Goal: Check status

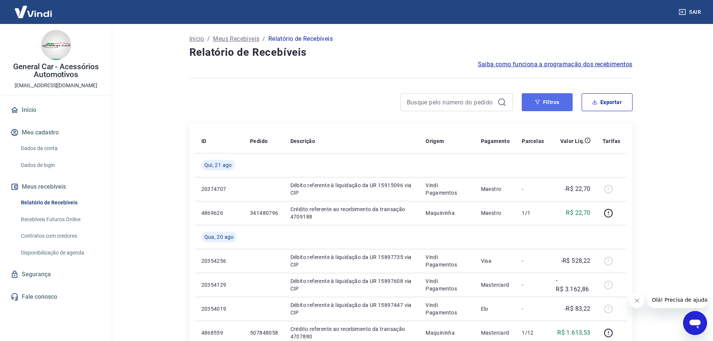
click at [540, 103] on icon "button" at bounding box center [537, 102] width 5 height 5
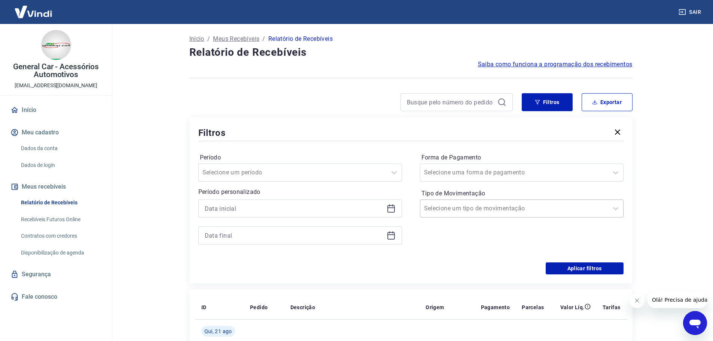
click at [468, 206] on input "Tipo de Movimentação" at bounding box center [462, 208] width 76 height 9
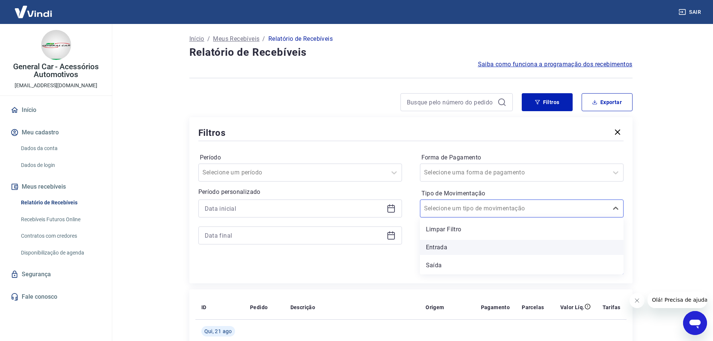
click at [450, 247] on div "Entrada" at bounding box center [522, 247] width 204 height 15
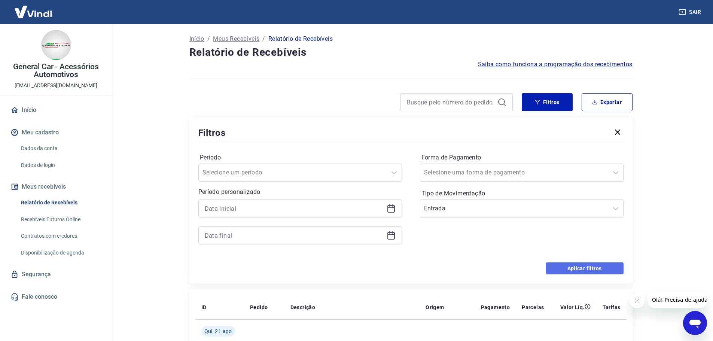
click at [593, 270] on button "Aplicar filtros" at bounding box center [584, 268] width 78 height 12
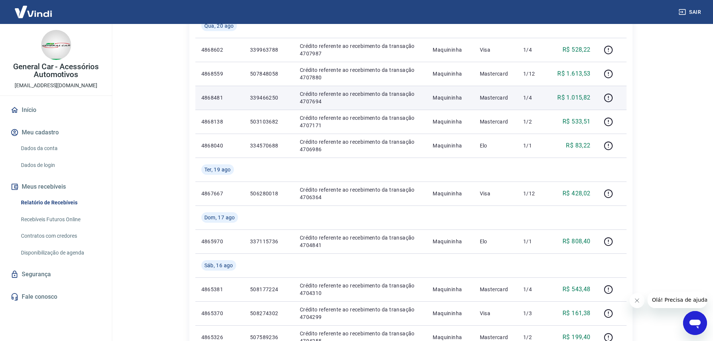
scroll to position [150, 0]
